Goal: Task Accomplishment & Management: Use online tool/utility

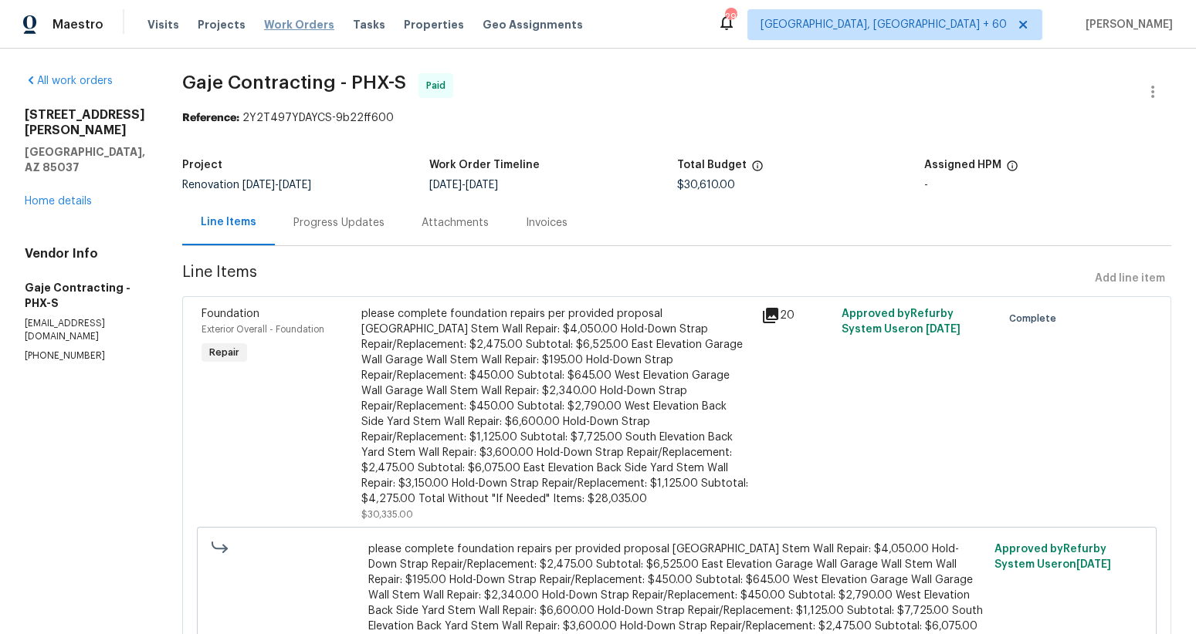
click at [269, 19] on span "Work Orders" at bounding box center [299, 24] width 70 height 15
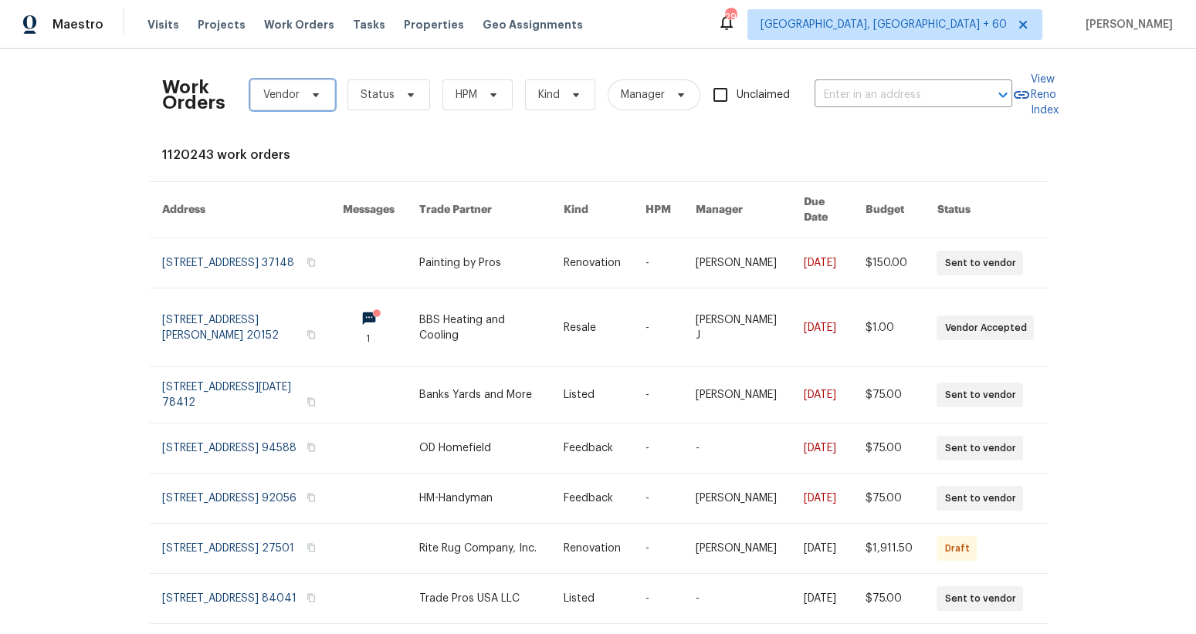
click at [293, 99] on span "Vendor" at bounding box center [281, 94] width 36 height 15
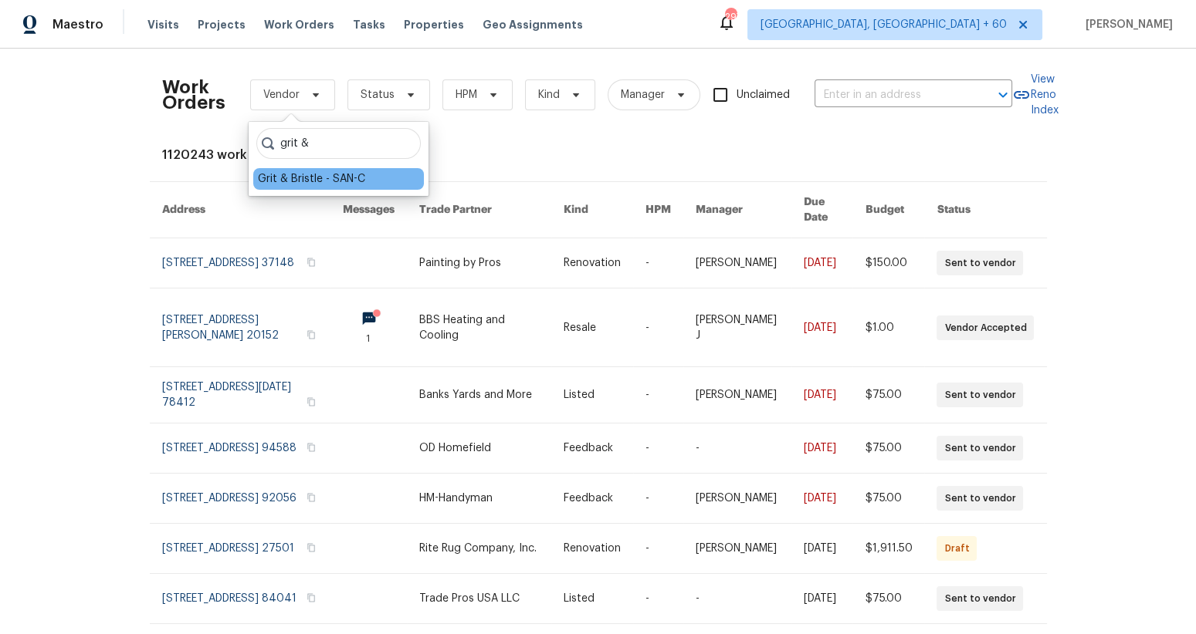
type input "grit &"
click at [343, 181] on div "Grit & Bristle - SAN-C" at bounding box center [311, 178] width 107 height 15
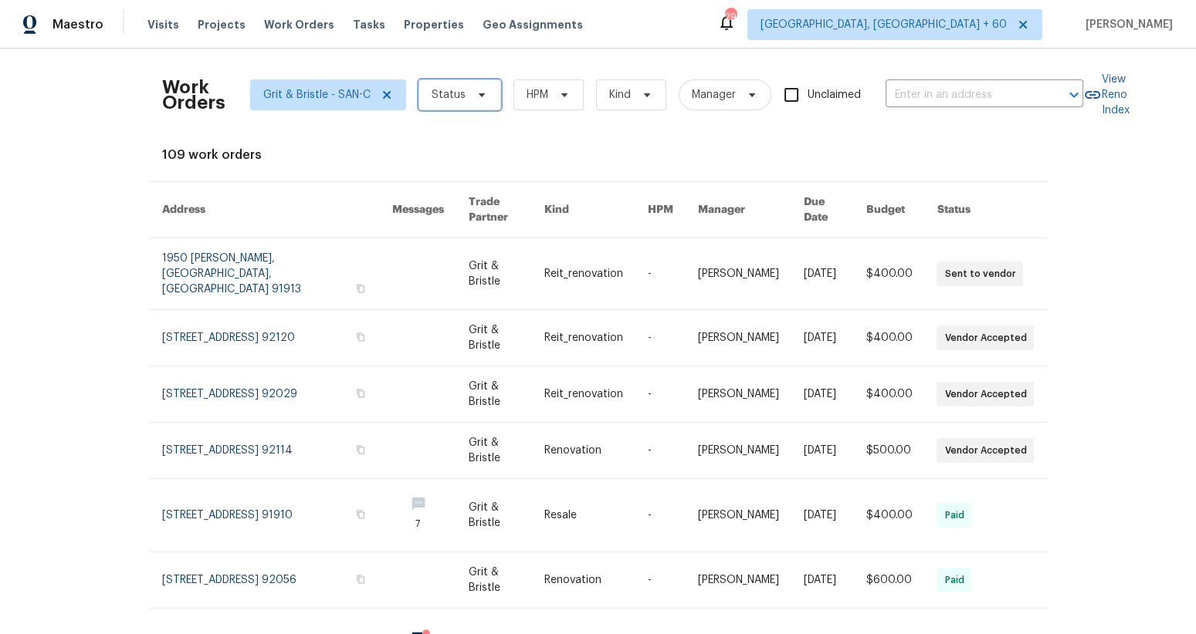
click at [448, 102] on span "Status" at bounding box center [459, 95] width 83 height 31
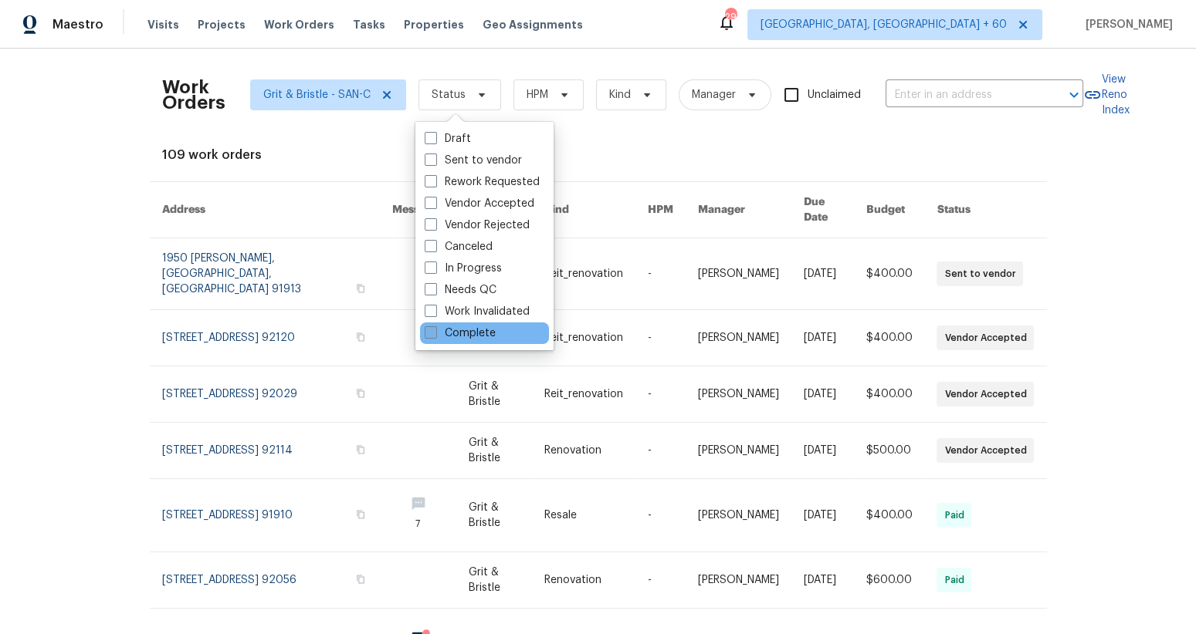
click at [458, 337] on label "Complete" at bounding box center [460, 333] width 71 height 15
click at [435, 336] on input "Complete" at bounding box center [430, 331] width 10 height 10
checkbox input "true"
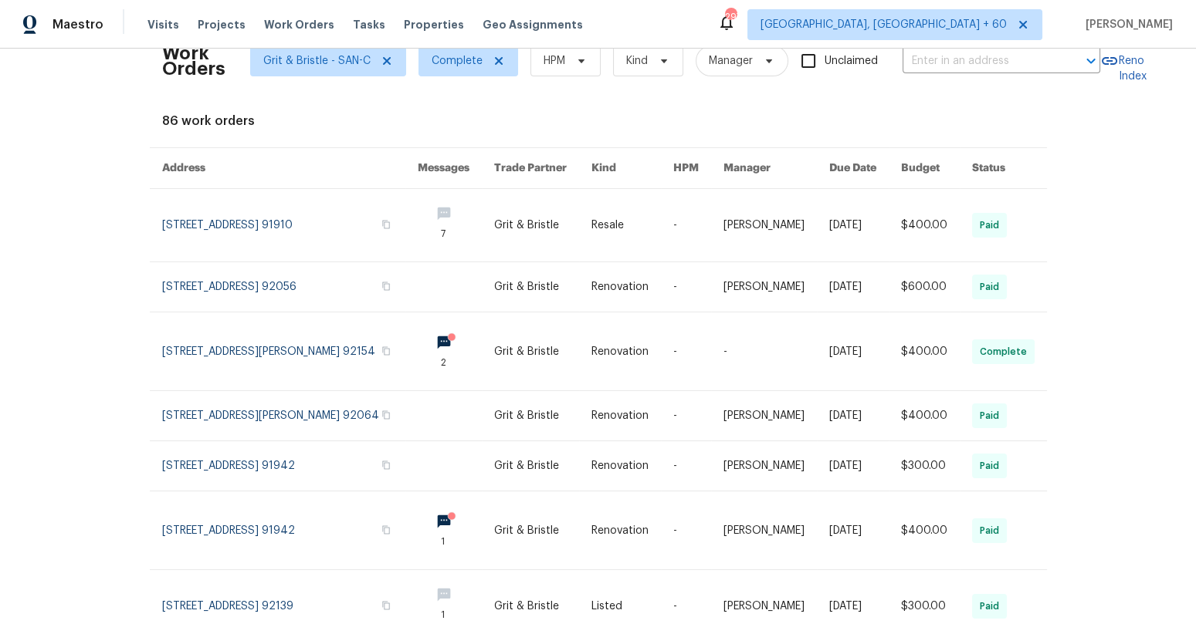
scroll to position [42, 0]
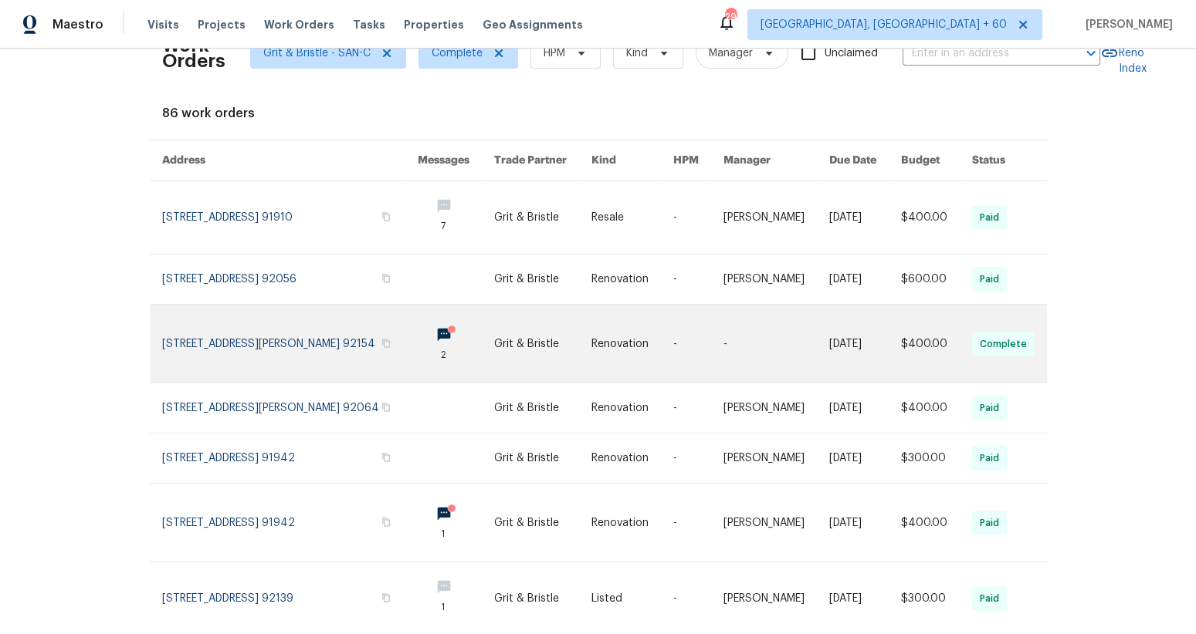
click at [692, 354] on link at bounding box center [698, 344] width 50 height 78
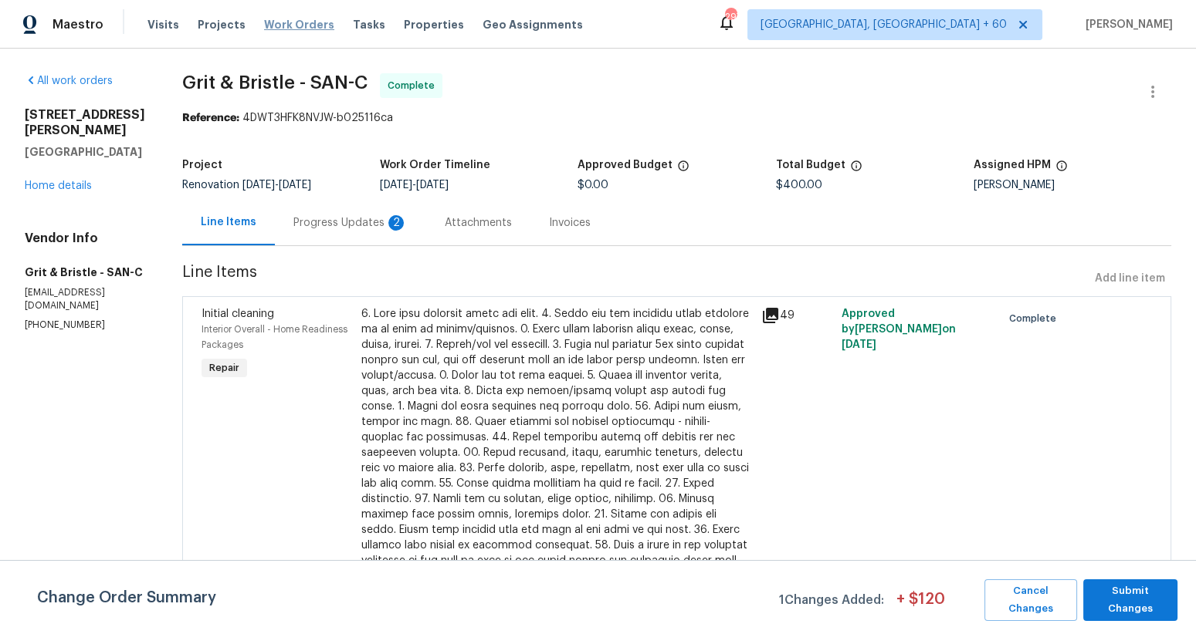
click at [294, 28] on span "Work Orders" at bounding box center [299, 24] width 70 height 15
